Goal: Transaction & Acquisition: Download file/media

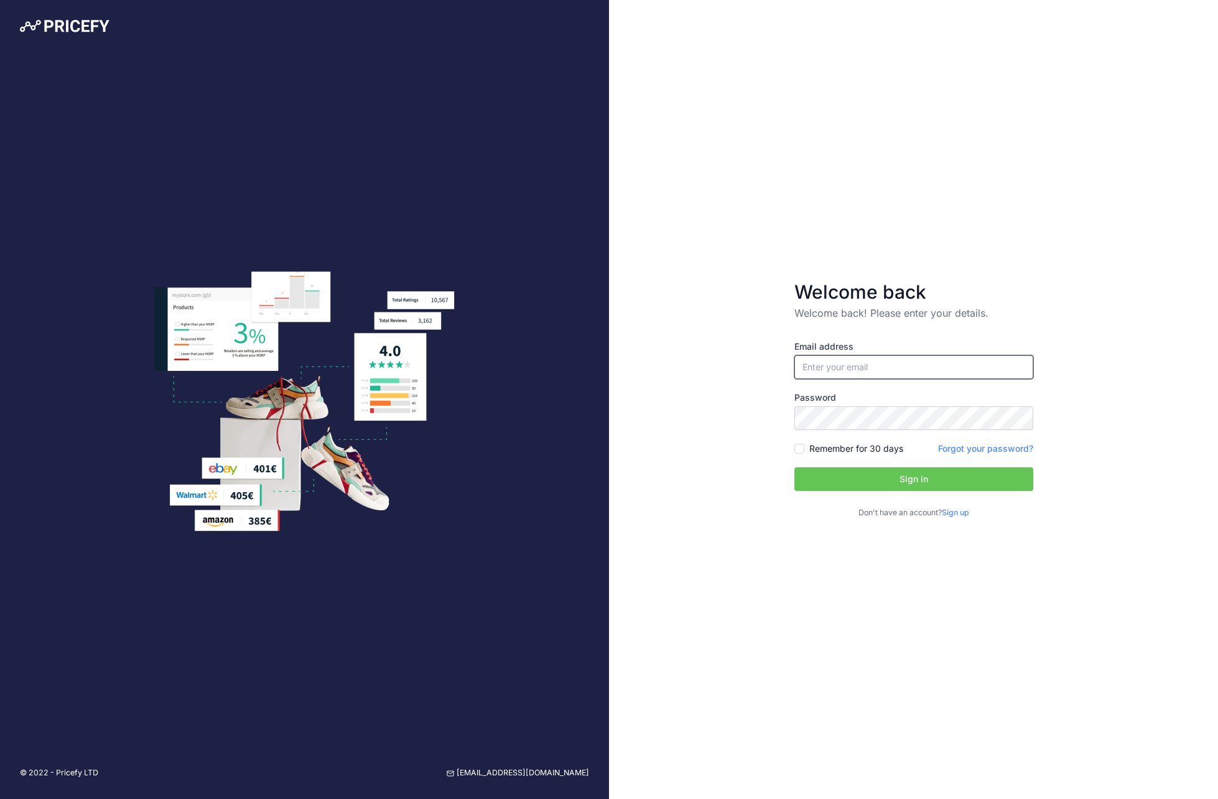
click at [832, 367] on input "email" at bounding box center [914, 367] width 239 height 24
type input "[EMAIL_ADDRESS][DOMAIN_NAME]"
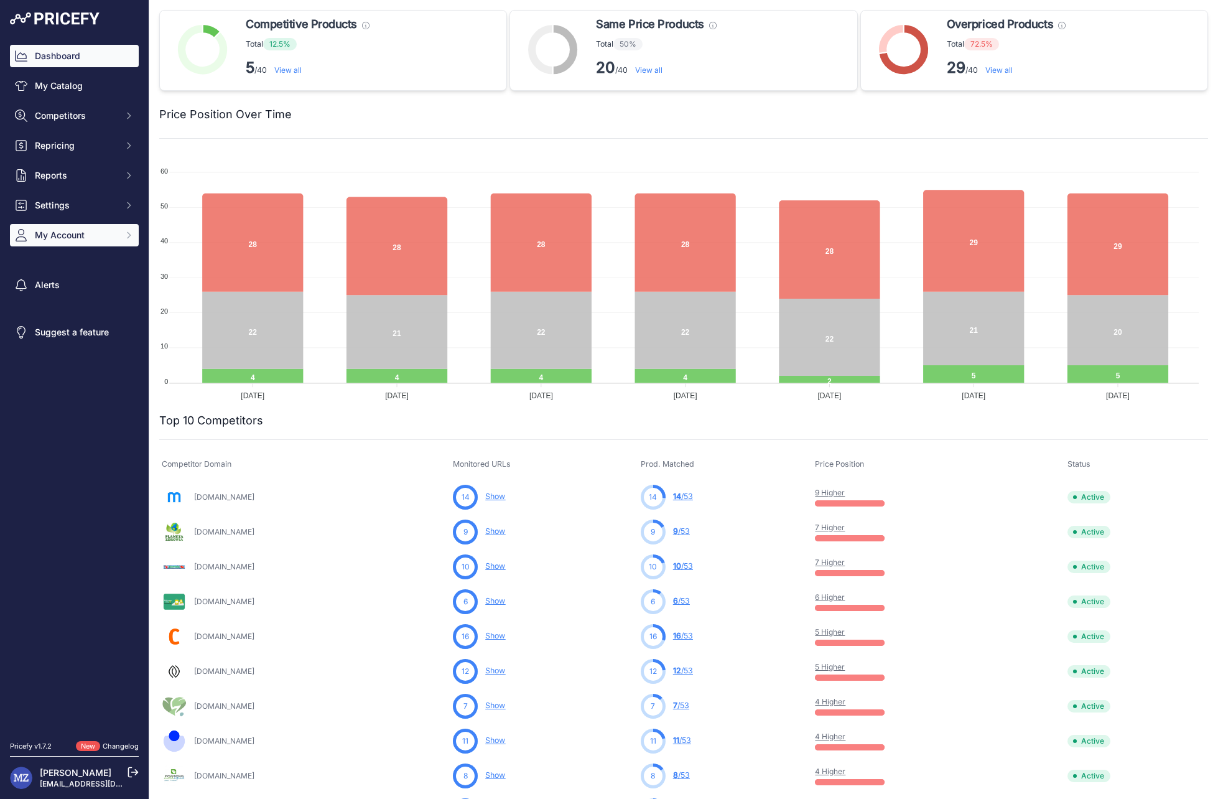
click at [50, 231] on span "My Account" at bounding box center [76, 235] width 82 height 12
click at [45, 355] on link "Billing" at bounding box center [74, 353] width 129 height 22
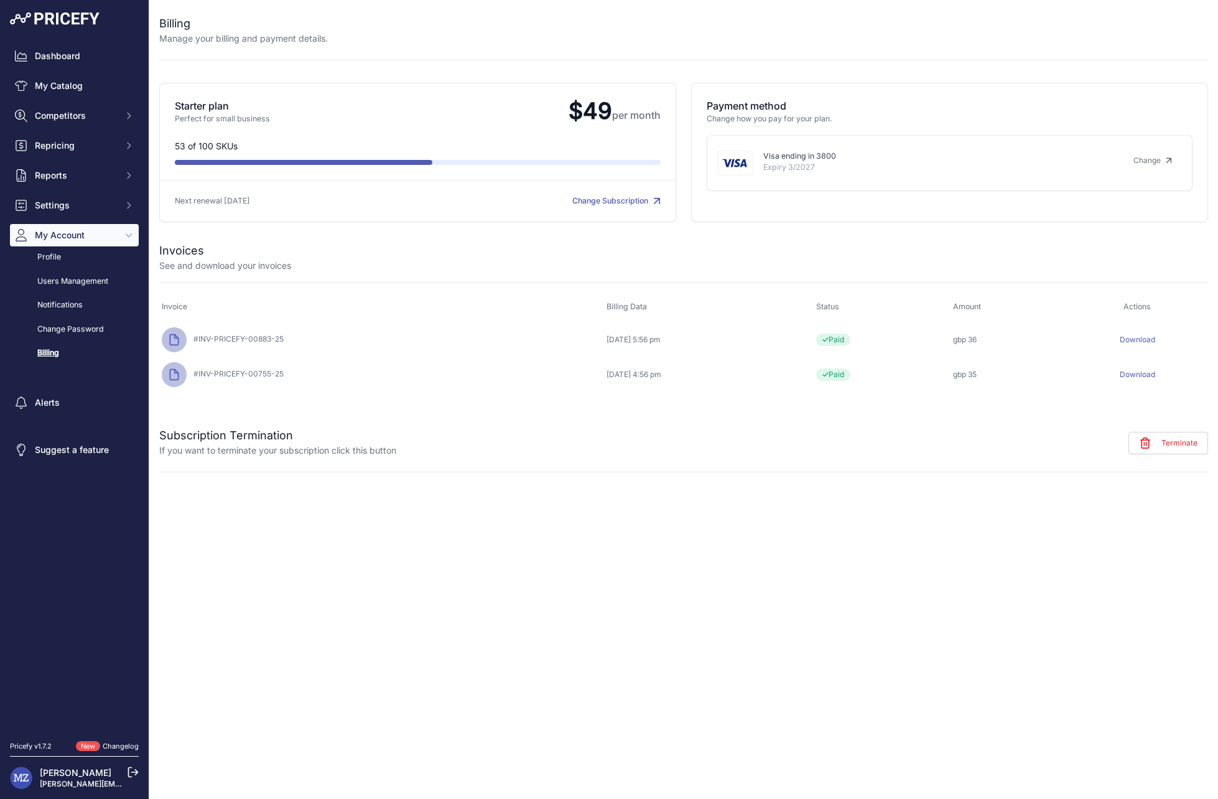
click at [1149, 376] on link "Download" at bounding box center [1137, 374] width 35 height 9
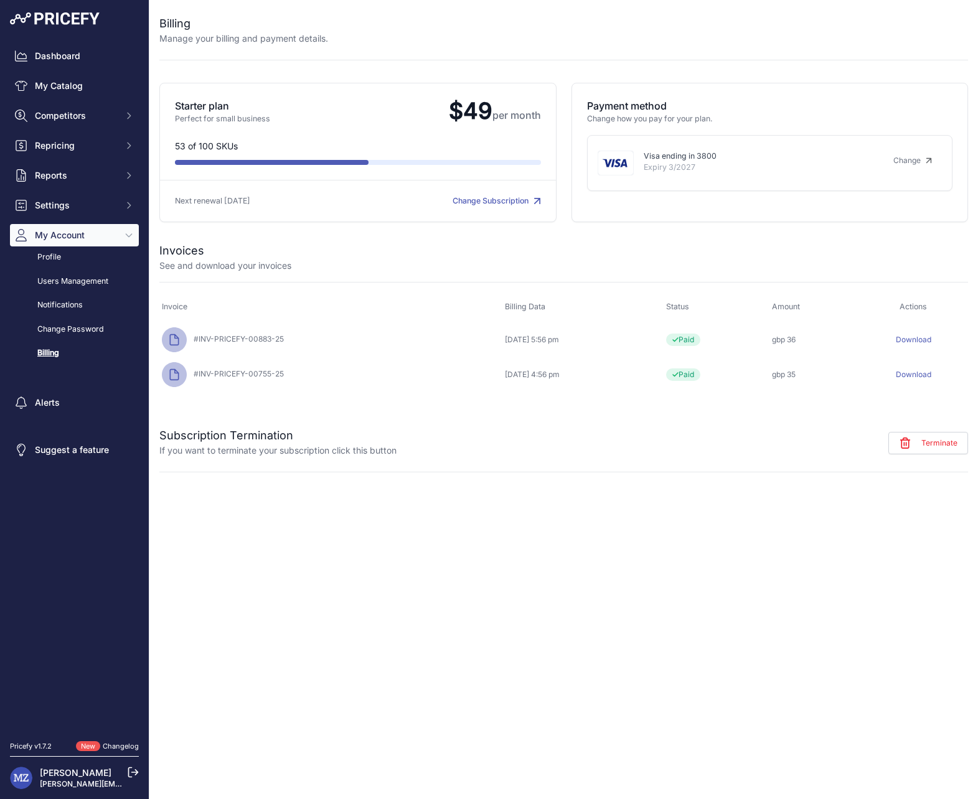
click at [915, 340] on link "Download" at bounding box center [912, 339] width 35 height 9
